Goal: Transaction & Acquisition: Subscribe to service/newsletter

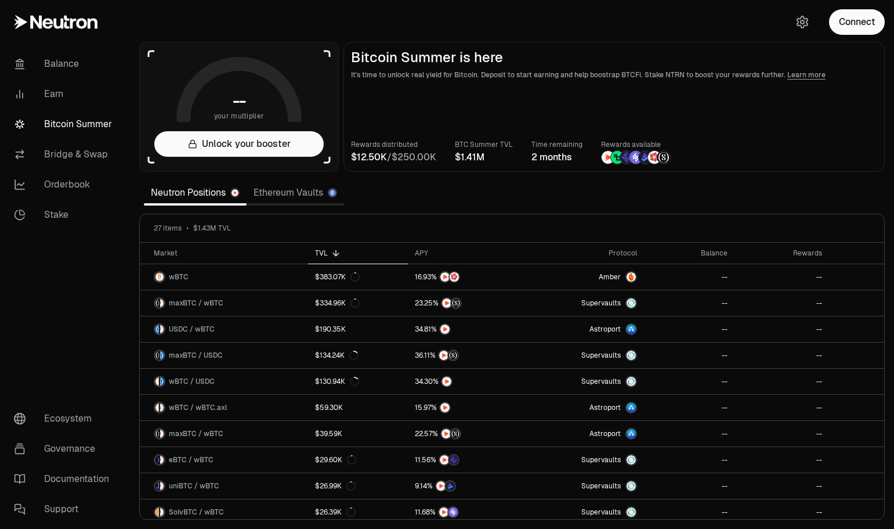
click at [854, 29] on button "Connect" at bounding box center [857, 22] width 56 height 26
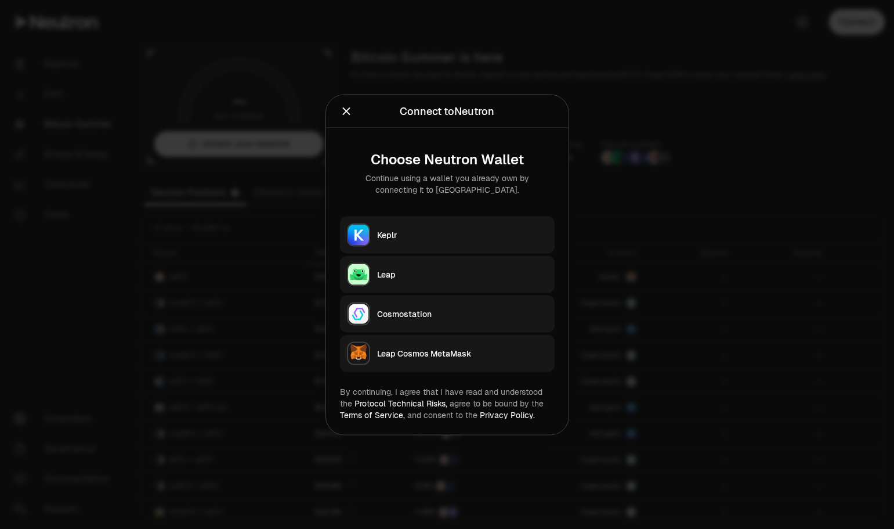
click at [485, 240] on button "Keplr" at bounding box center [447, 234] width 215 height 37
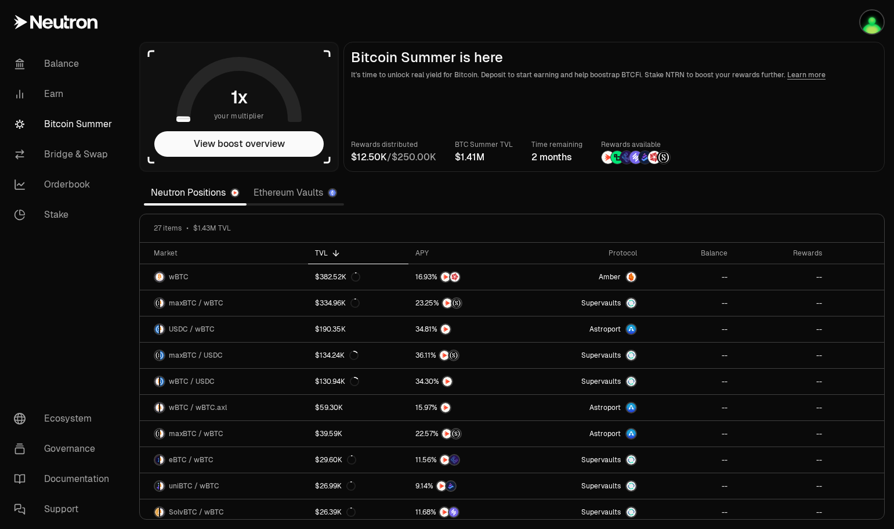
click at [260, 143] on button "View boost overview" at bounding box center [238, 144] width 169 height 26
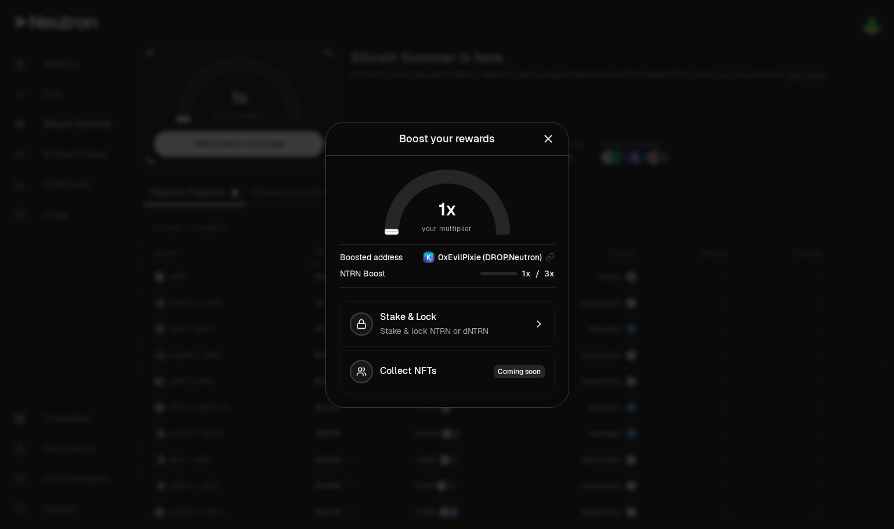
click at [496, 322] on div "Stake & Lock" at bounding box center [453, 317] width 146 height 12
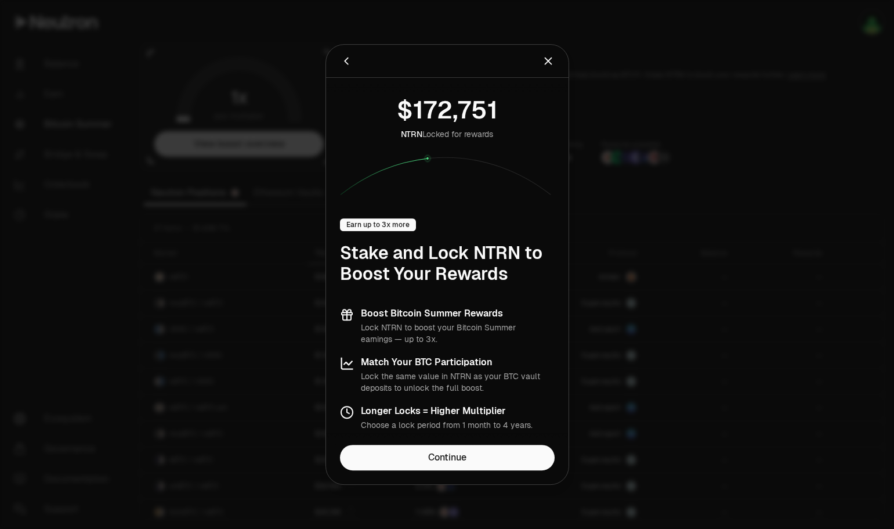
click at [429, 461] on link "Continue" at bounding box center [447, 458] width 215 height 26
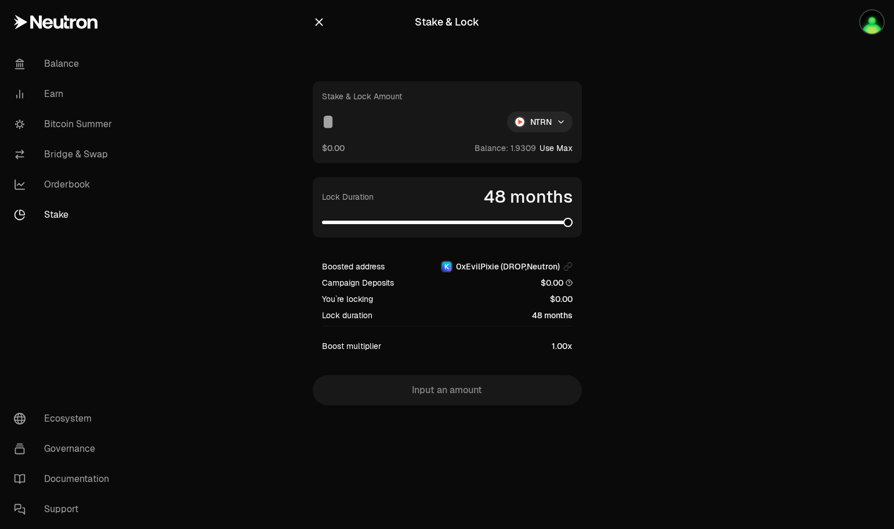
click at [573, 224] on span at bounding box center [568, 222] width 9 height 9
click at [322, 23] on icon "button" at bounding box center [319, 22] width 13 height 13
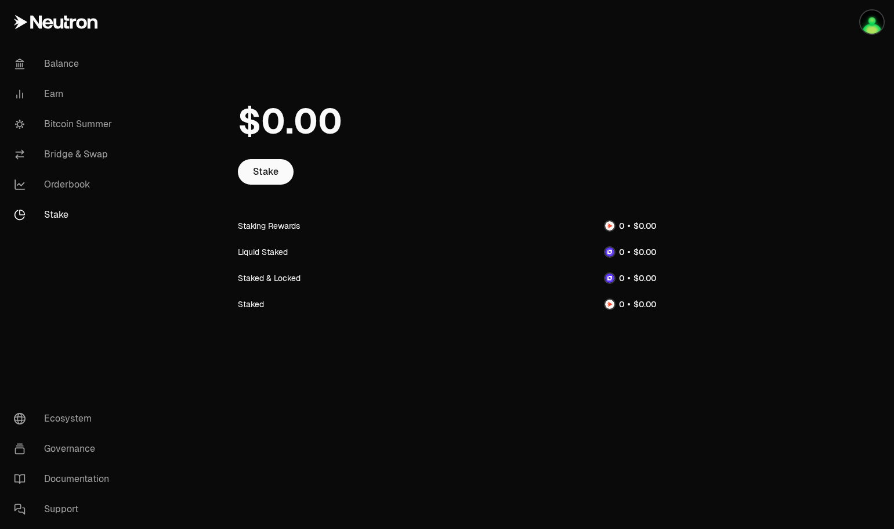
click at [78, 122] on link "Bitcoin Summer" at bounding box center [65, 124] width 121 height 30
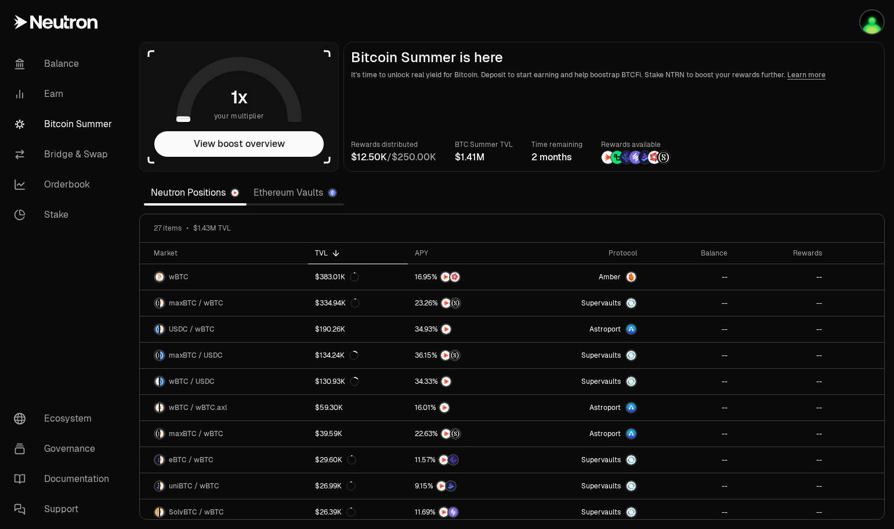
click at [804, 77] on link "Learn more" at bounding box center [807, 74] width 38 height 9
